Goal: Check status: Verify the current state of an ongoing process or item

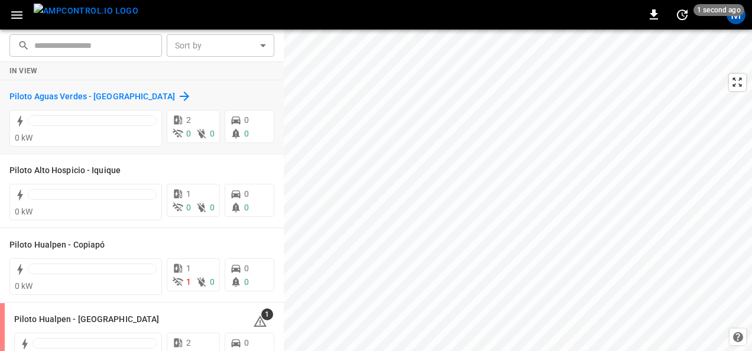
click at [134, 93] on h6 "Piloto Aguas Verdes - [GEOGRAPHIC_DATA]" at bounding box center [92, 96] width 166 height 13
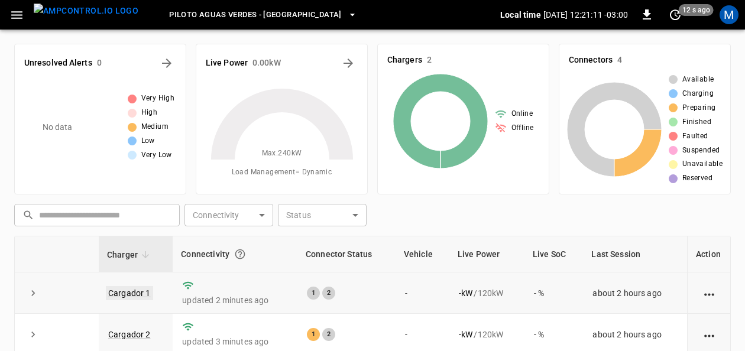
click at [121, 293] on link "Cargador 1" at bounding box center [129, 293] width 47 height 14
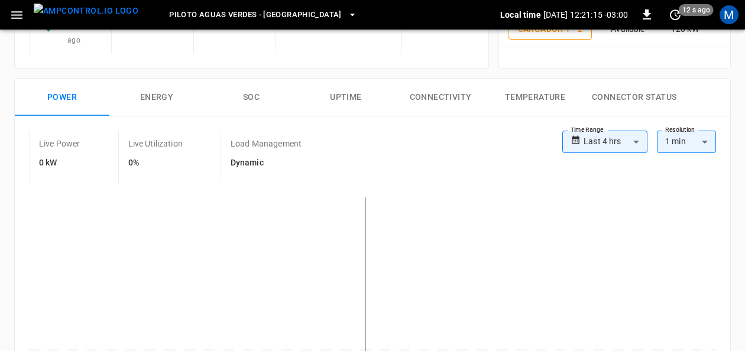
scroll to position [195, 0]
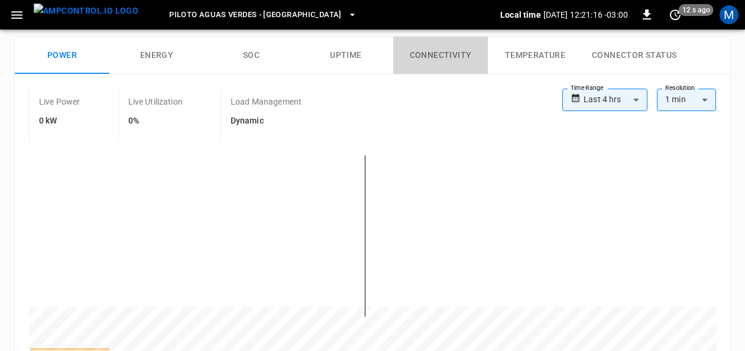
click at [453, 50] on button "Connectivity" at bounding box center [440, 56] width 95 height 38
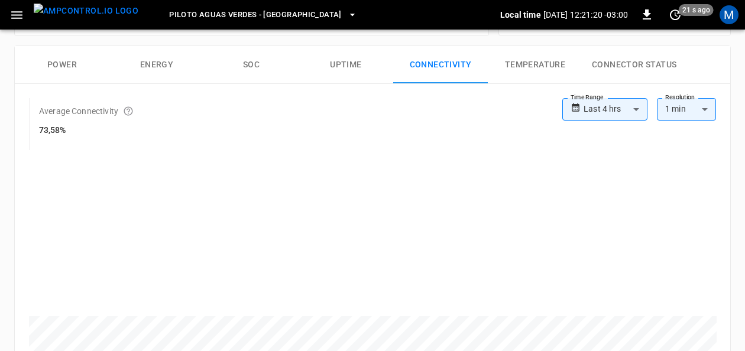
scroll to position [180, 0]
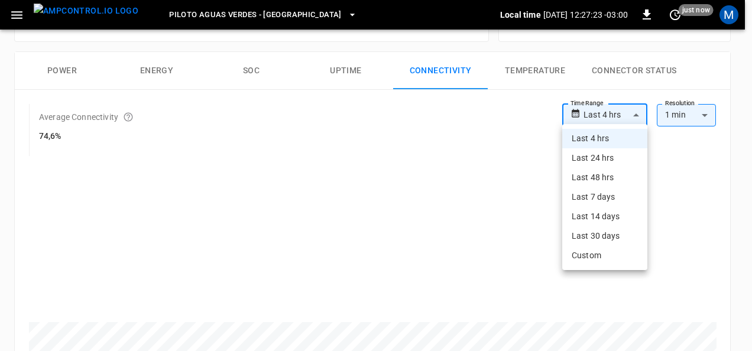
click at [646, 110] on body "**********" at bounding box center [376, 311] width 752 height 982
click at [610, 137] on li "Last 4 hrs" at bounding box center [604, 139] width 85 height 20
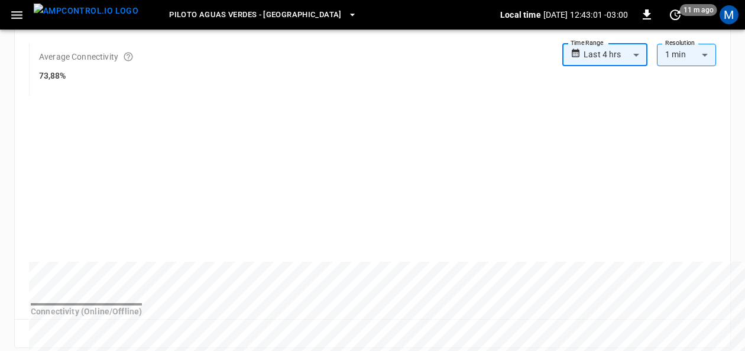
scroll to position [228, 0]
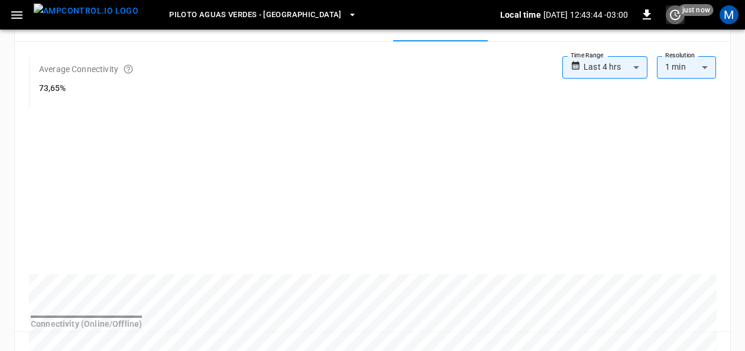
click at [681, 22] on button "set refresh interval" at bounding box center [675, 14] width 19 height 19
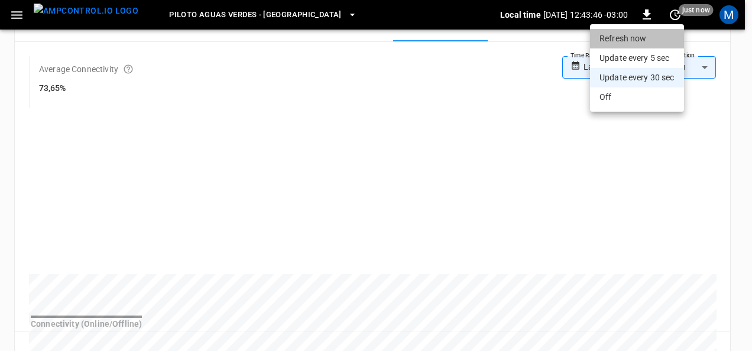
click at [642, 35] on li "Refresh now" at bounding box center [637, 39] width 94 height 20
click at [722, 52] on div at bounding box center [376, 175] width 752 height 351
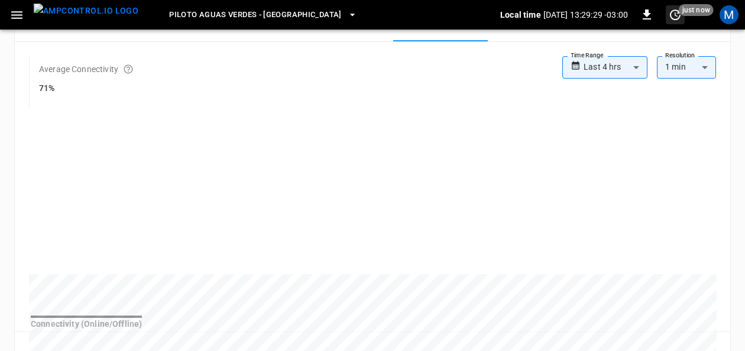
click at [678, 18] on icon "set refresh interval" at bounding box center [675, 14] width 11 height 11
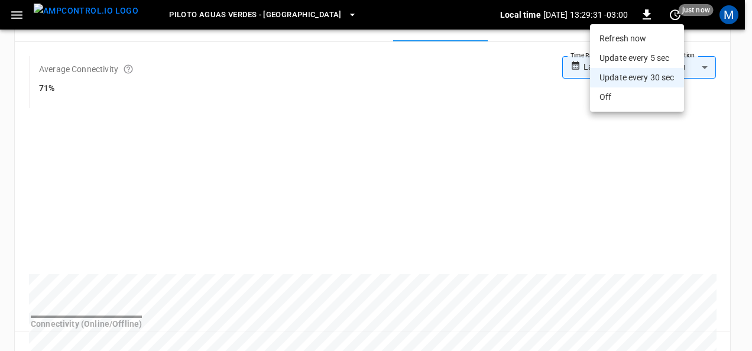
click at [624, 33] on li "Refresh now" at bounding box center [637, 39] width 94 height 20
click at [608, 41] on li "Refresh now" at bounding box center [637, 39] width 94 height 20
click at [643, 58] on li "Update every 5 sec" at bounding box center [637, 58] width 94 height 20
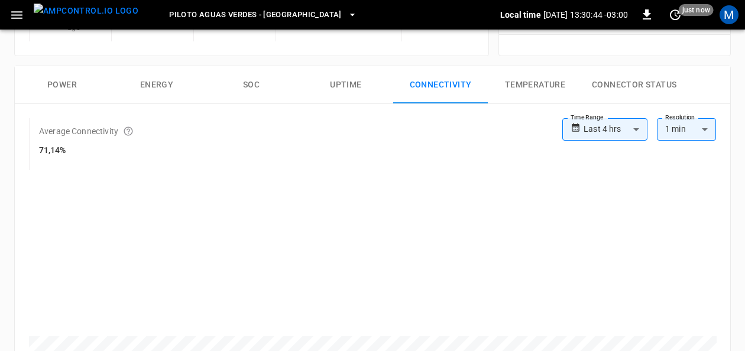
scroll to position [179, 0]
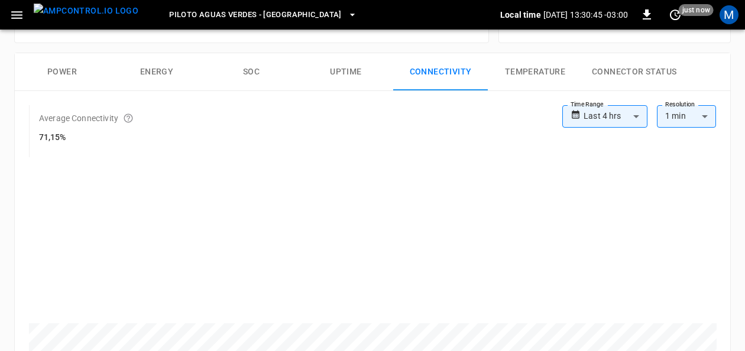
click at [68, 64] on button "Power" at bounding box center [62, 72] width 95 height 38
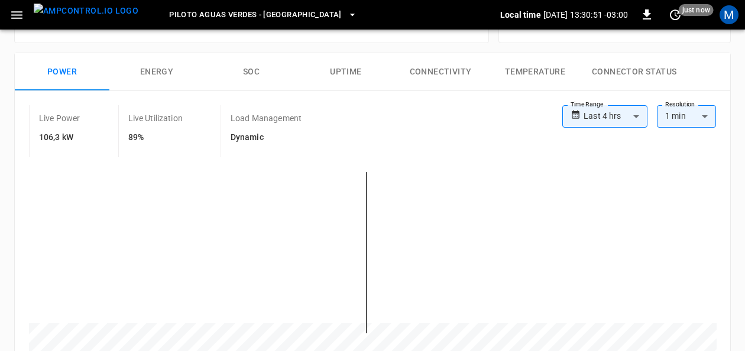
click at [363, 70] on button "Uptime" at bounding box center [346, 72] width 95 height 38
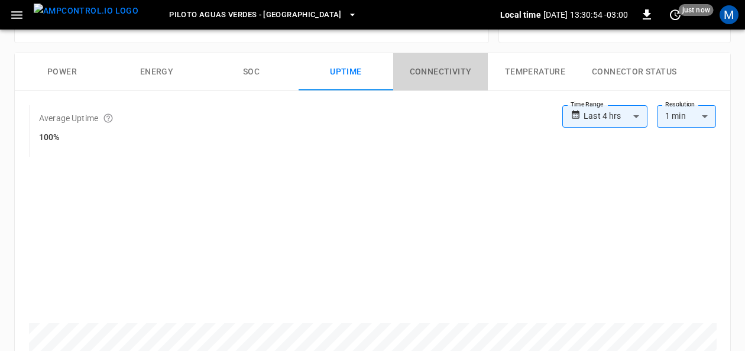
click at [451, 71] on button "Connectivity" at bounding box center [440, 72] width 95 height 38
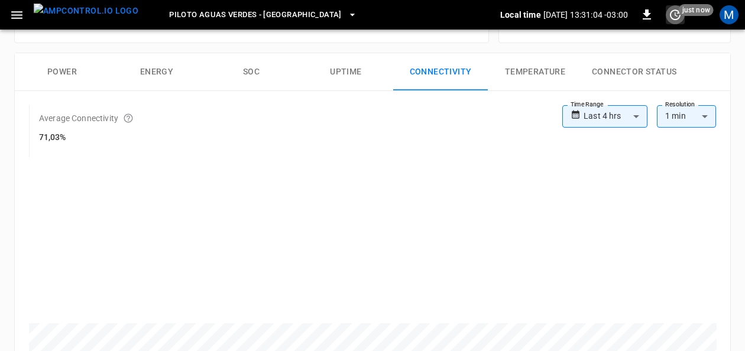
click at [674, 11] on icon "set refresh interval" at bounding box center [675, 15] width 14 height 14
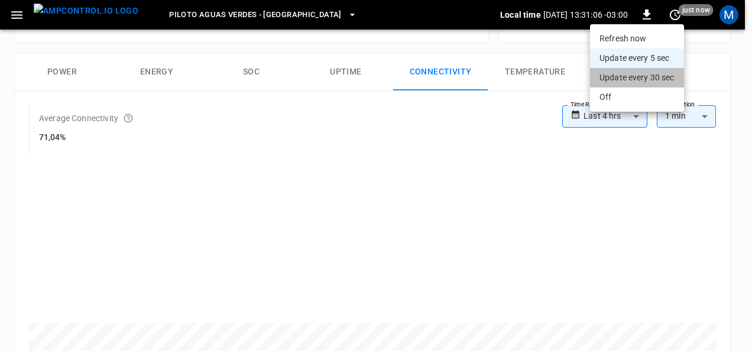
click at [647, 73] on li "Update every 30 sec" at bounding box center [637, 78] width 94 height 20
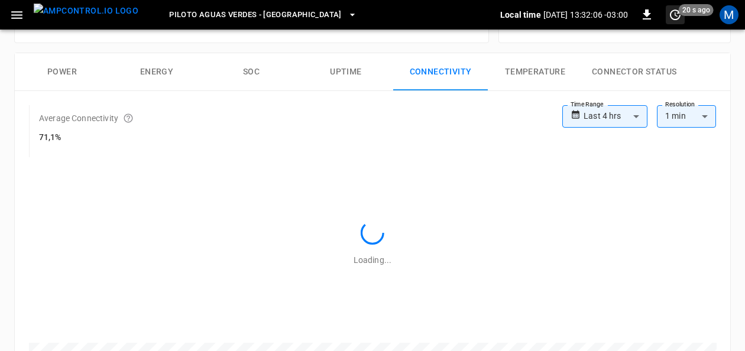
click at [679, 14] on span "20 s ago" at bounding box center [696, 10] width 35 height 12
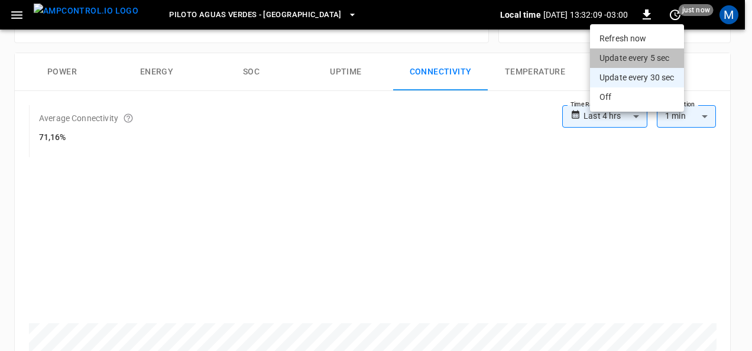
click at [653, 55] on li "Update every 5 sec" at bounding box center [637, 58] width 94 height 20
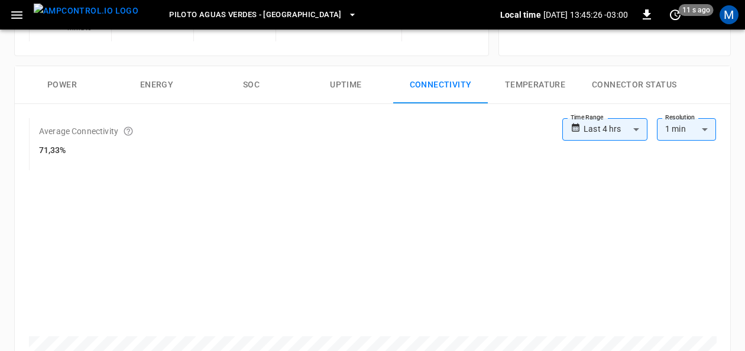
scroll to position [184, 0]
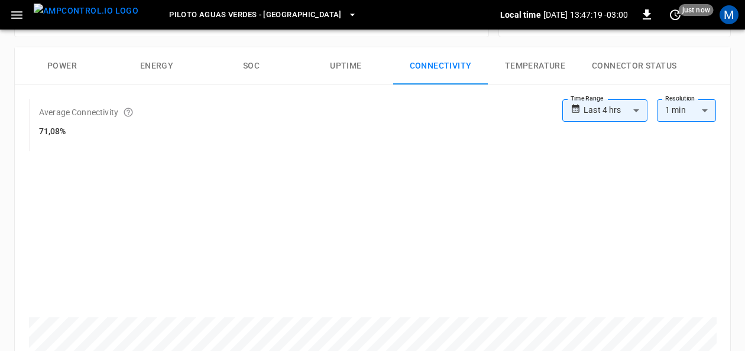
scroll to position [179, 0]
